Goal: Task Accomplishment & Management: Use online tool/utility

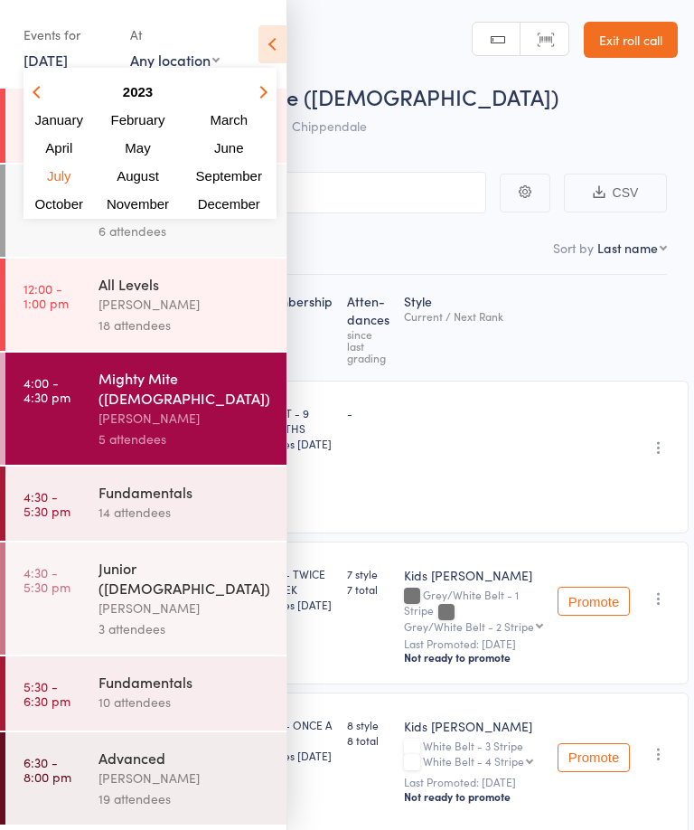
click at [272, 84] on button "button" at bounding box center [260, 92] width 27 height 24
click at [269, 87] on button "button" at bounding box center [260, 92] width 27 height 24
click at [135, 173] on span "August" at bounding box center [138, 175] width 47 height 15
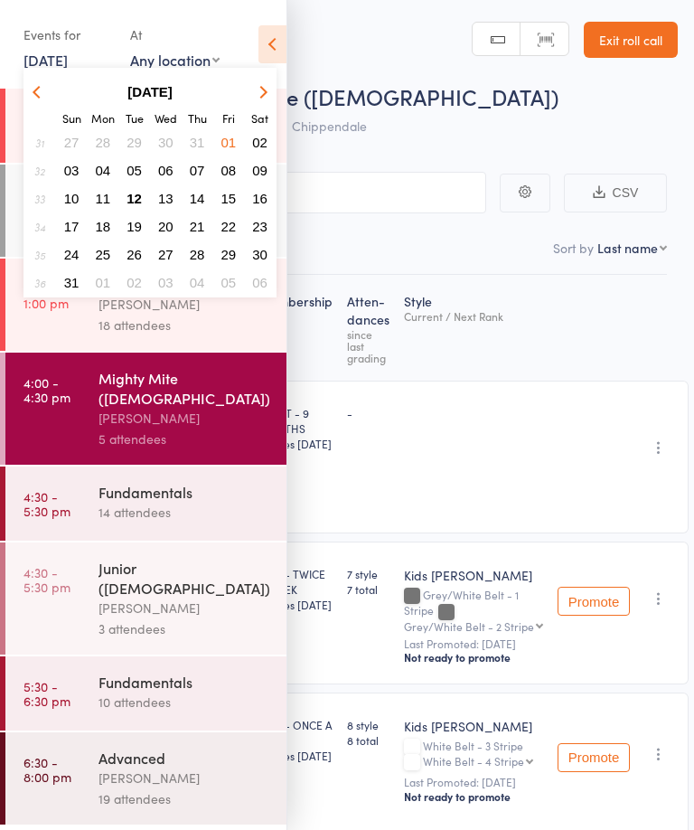
click at [108, 189] on button "11" at bounding box center [103, 198] width 28 height 24
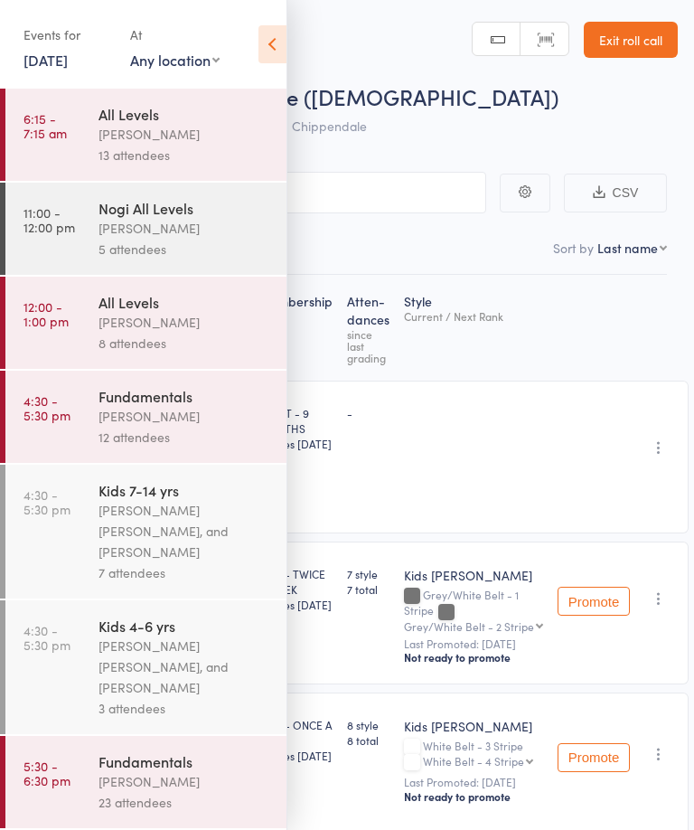
click at [174, 405] on div "Fundamentals" at bounding box center [185, 396] width 173 height 20
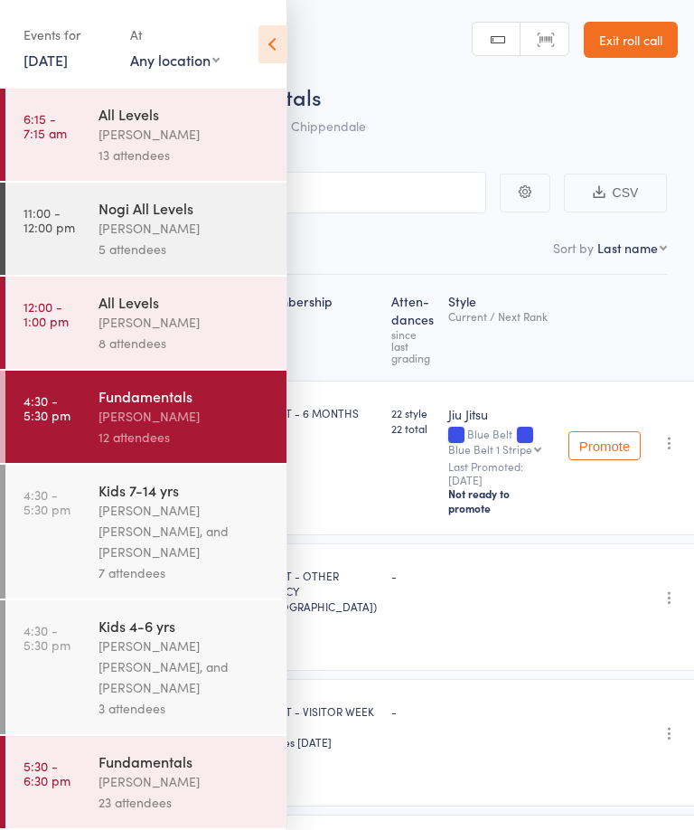
click at [273, 35] on icon at bounding box center [272, 44] width 28 height 38
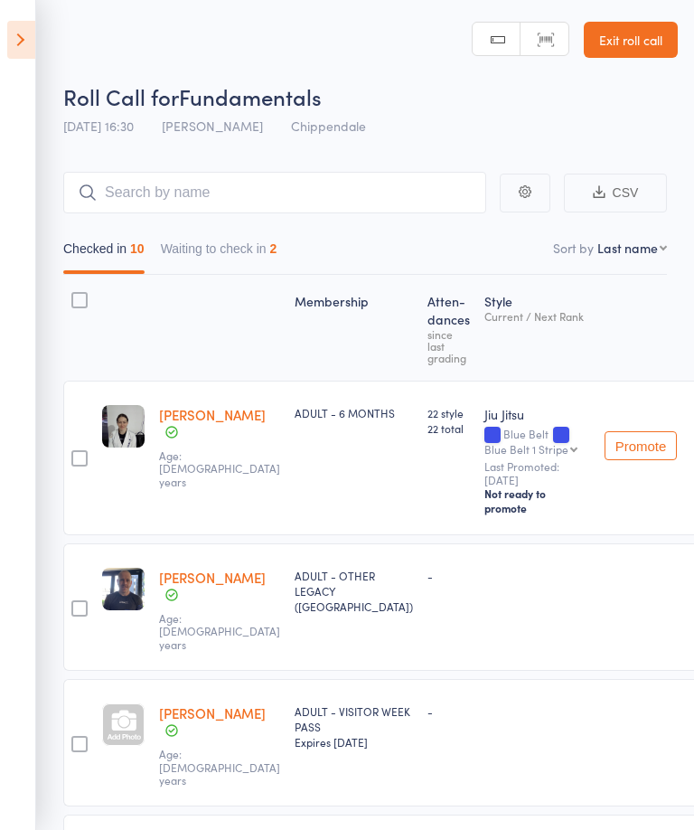
click at [23, 31] on icon at bounding box center [21, 40] width 28 height 38
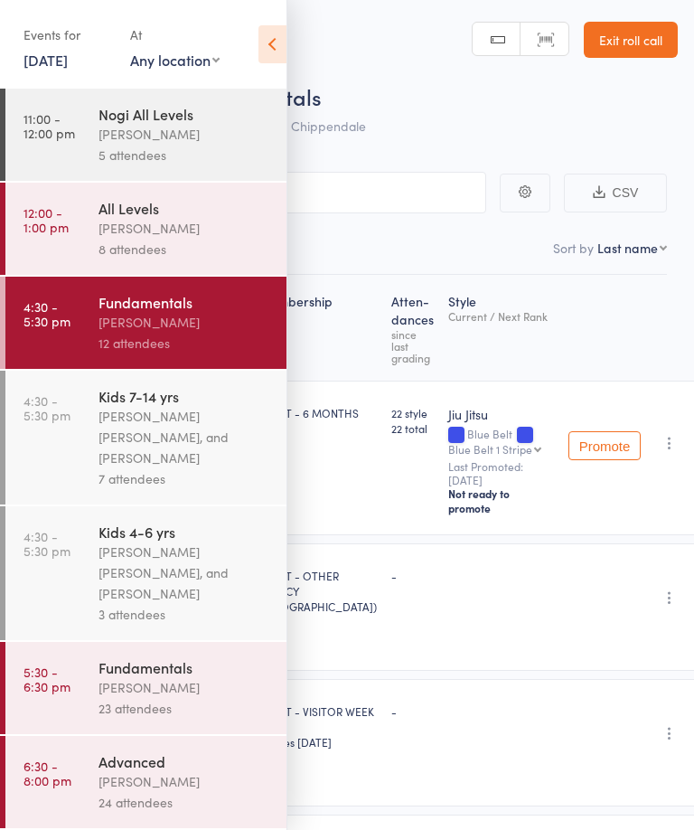
scroll to position [108, 0]
click at [148, 773] on div "[PERSON_NAME]" at bounding box center [185, 781] width 173 height 21
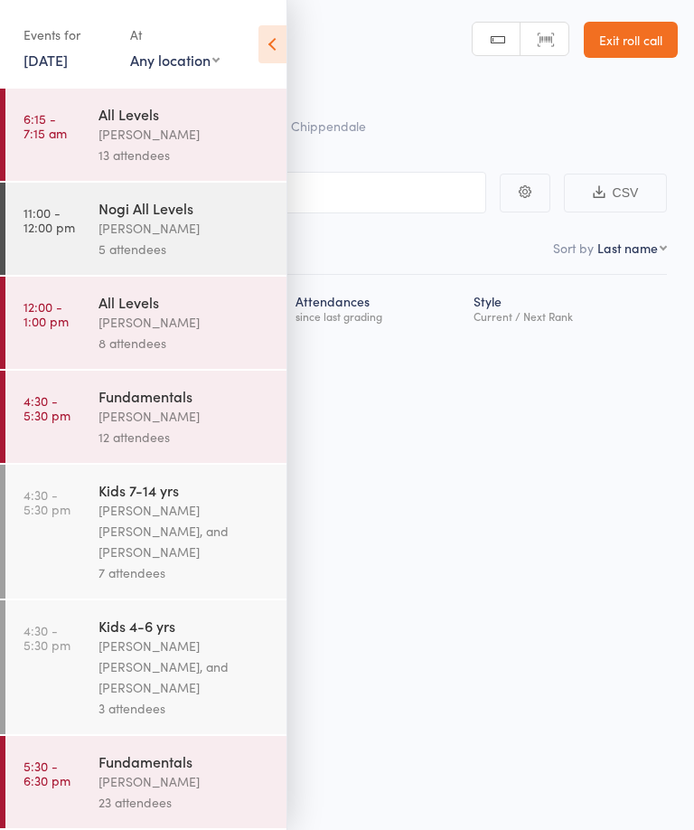
click at [279, 42] on icon at bounding box center [272, 44] width 28 height 38
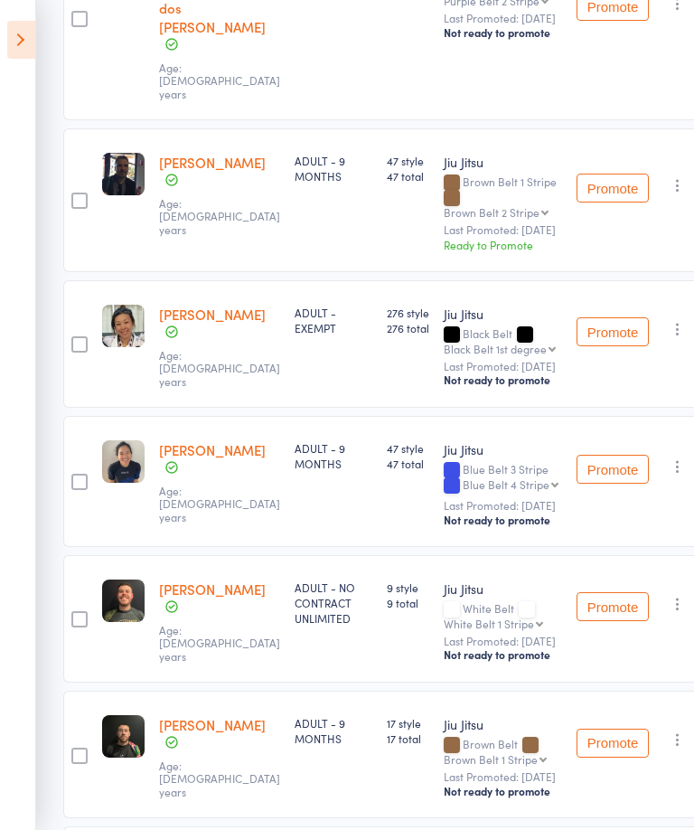
scroll to position [2325, 0]
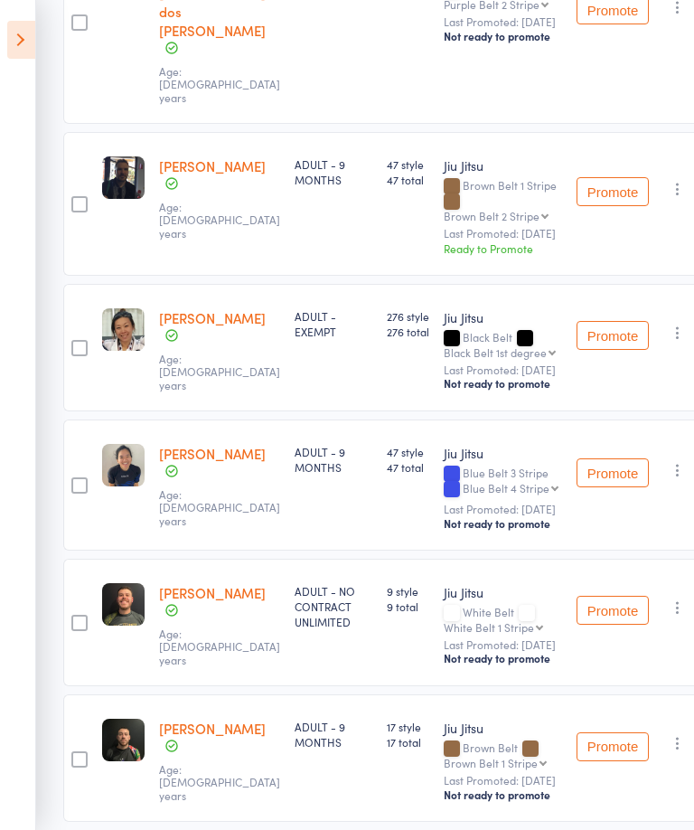
click at [577, 206] on button "Promote" at bounding box center [613, 191] width 72 height 29
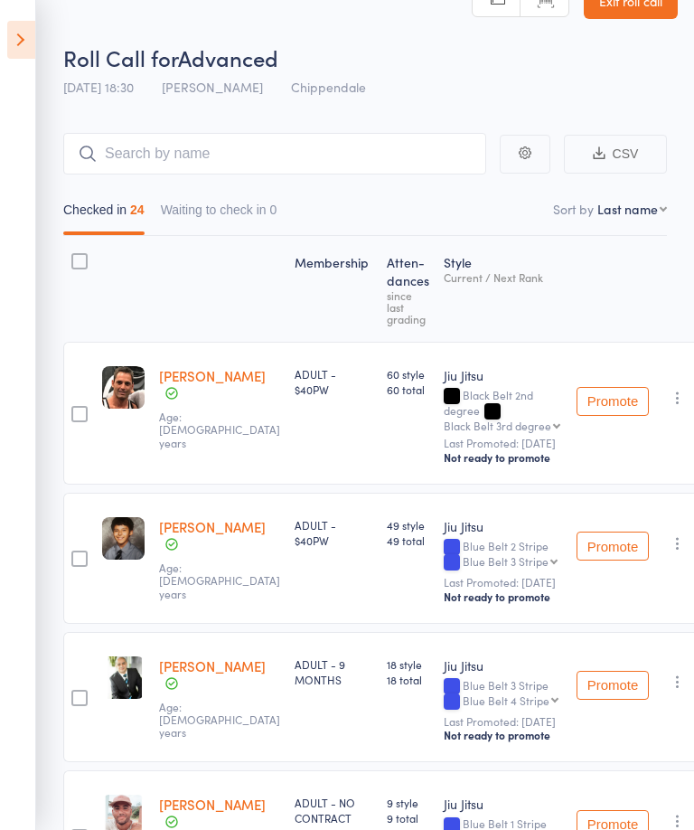
scroll to position [0, 0]
